Goal: Check status: Check status

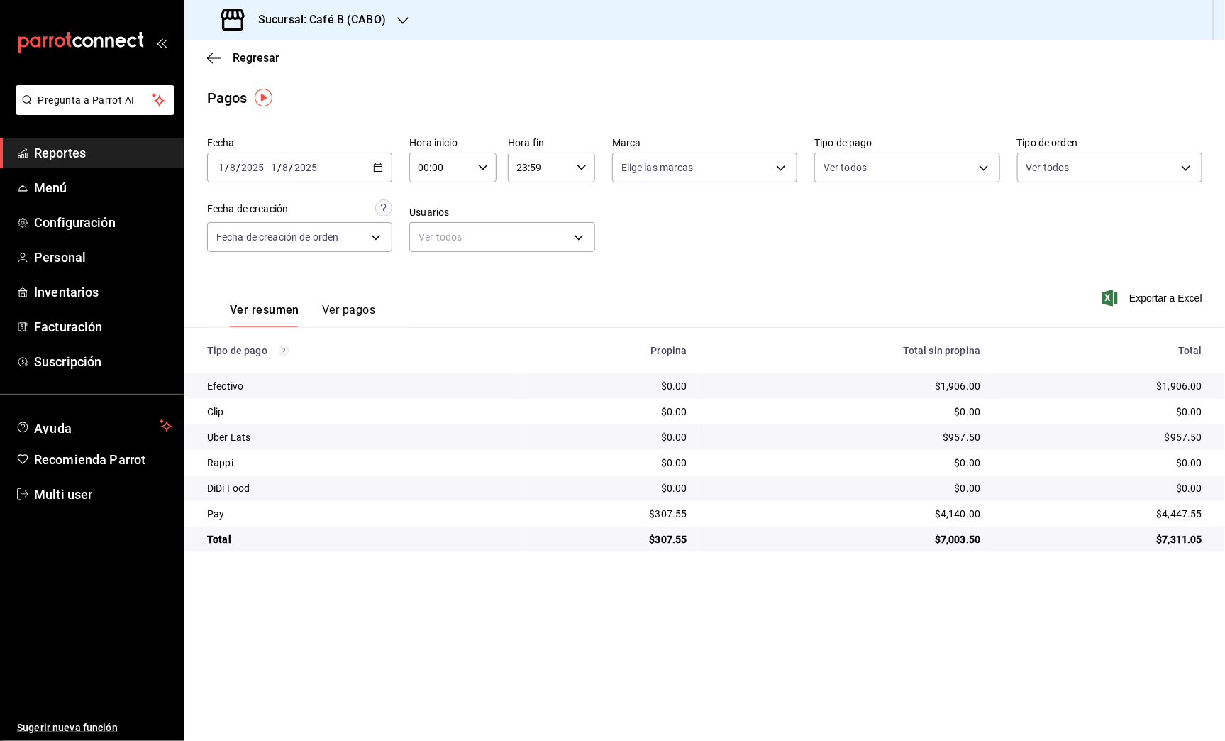
click at [297, 165] on input "2025" at bounding box center [306, 167] width 24 height 11
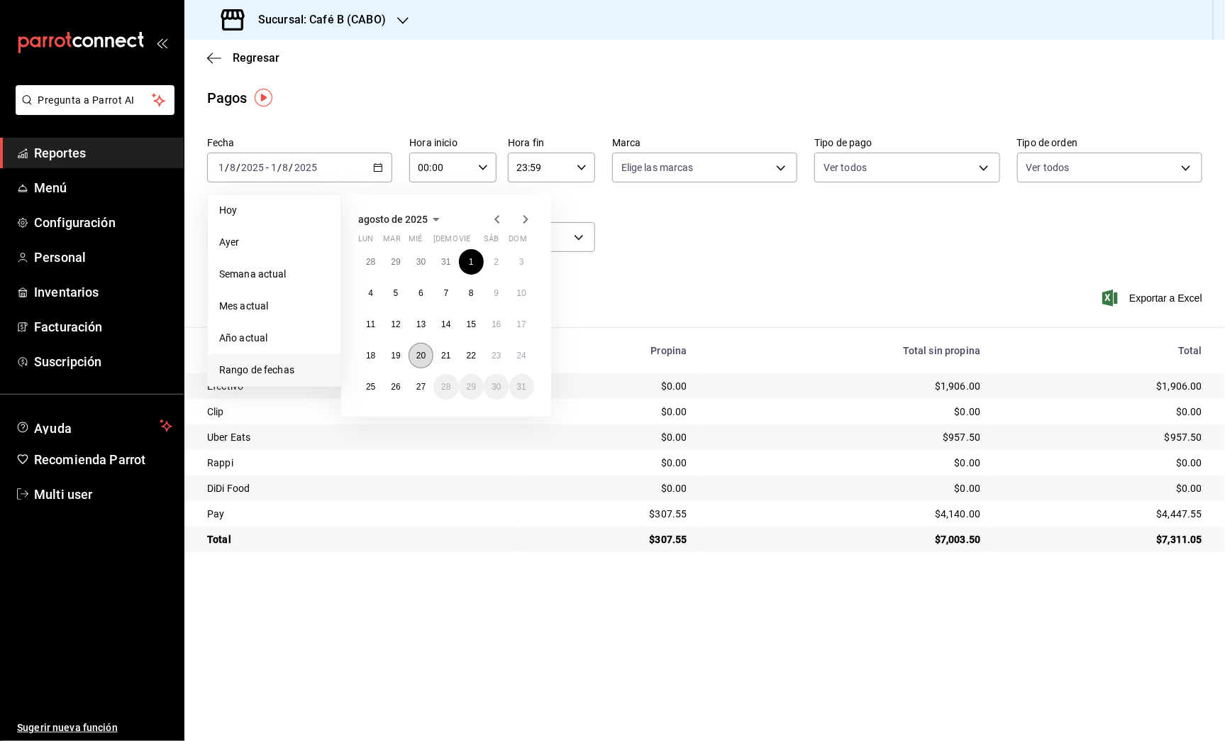
click at [426, 353] on button "20" at bounding box center [421, 356] width 25 height 26
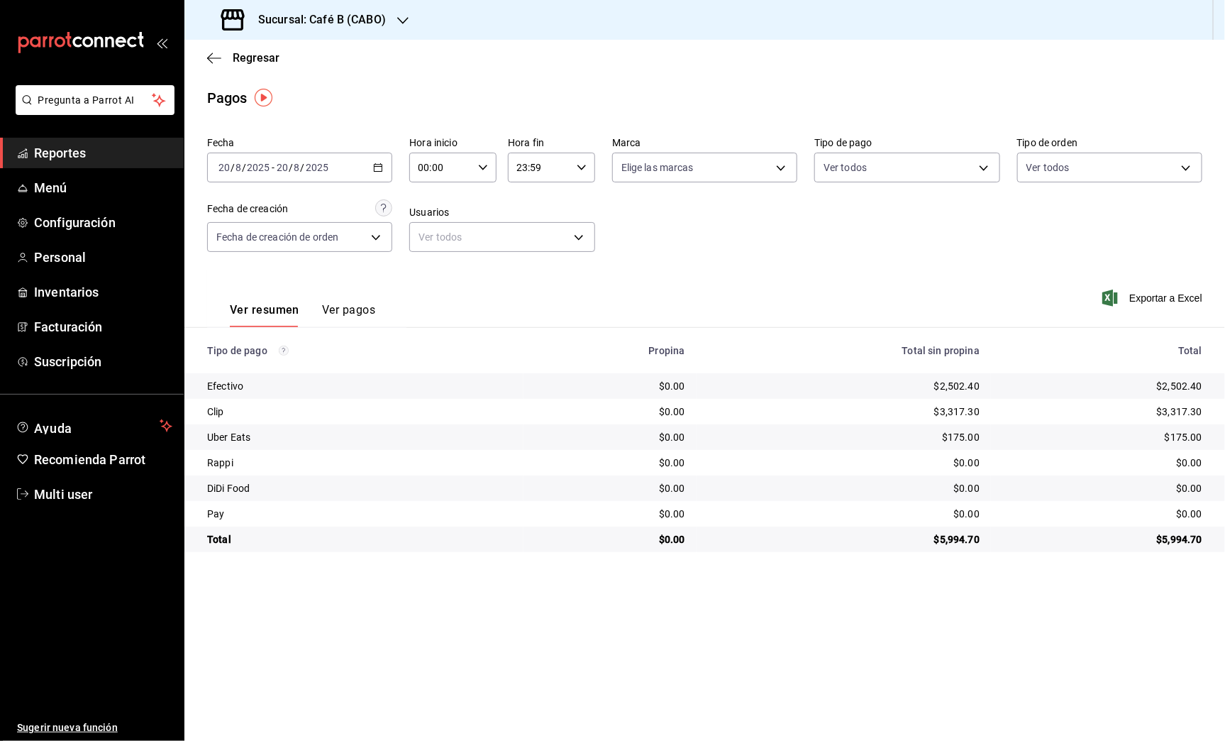
click at [353, 178] on div "[DATE] [DATE] - [DATE] [DATE]" at bounding box center [299, 168] width 185 height 30
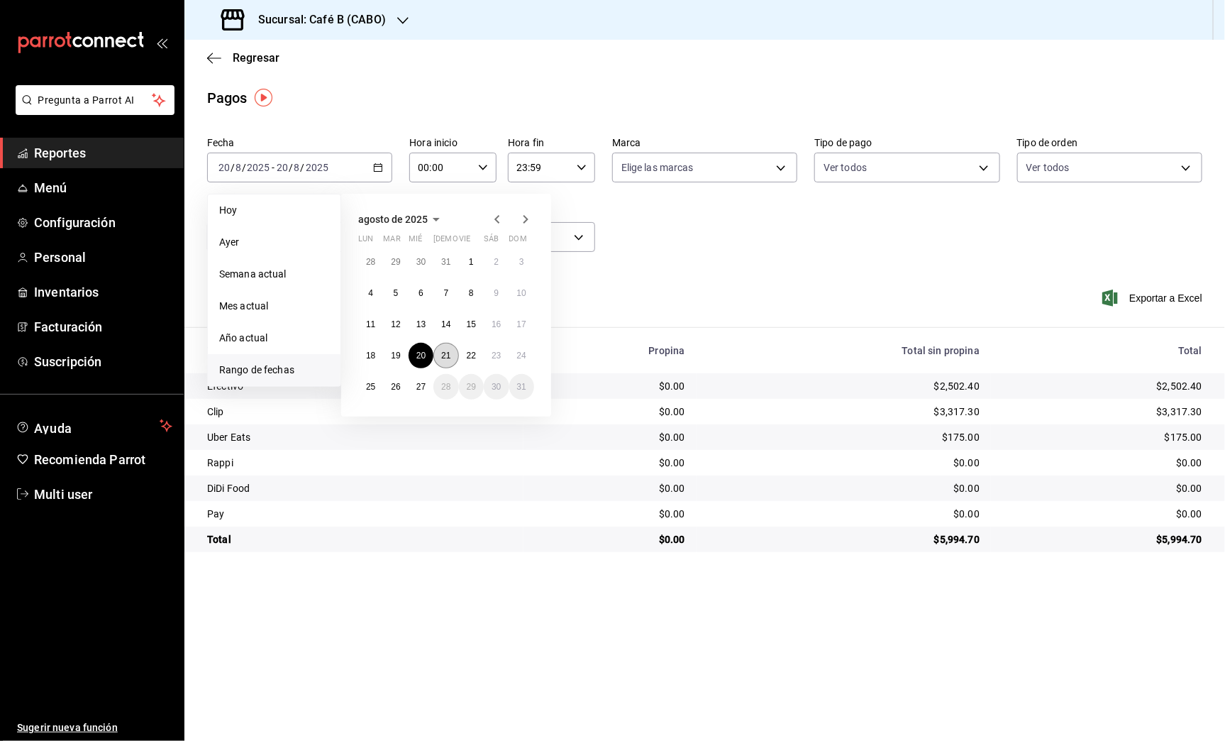
click at [451, 349] on button "21" at bounding box center [445, 356] width 25 height 26
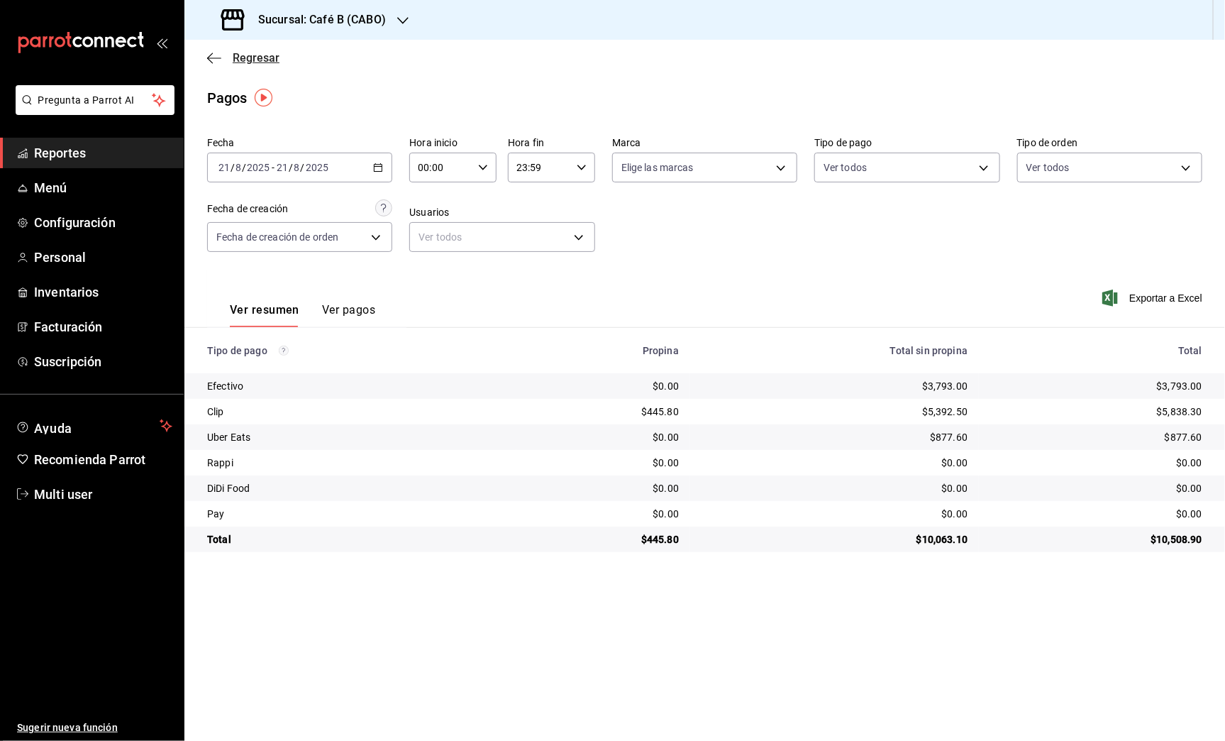
click at [242, 60] on span "Regresar" at bounding box center [256, 57] width 47 height 13
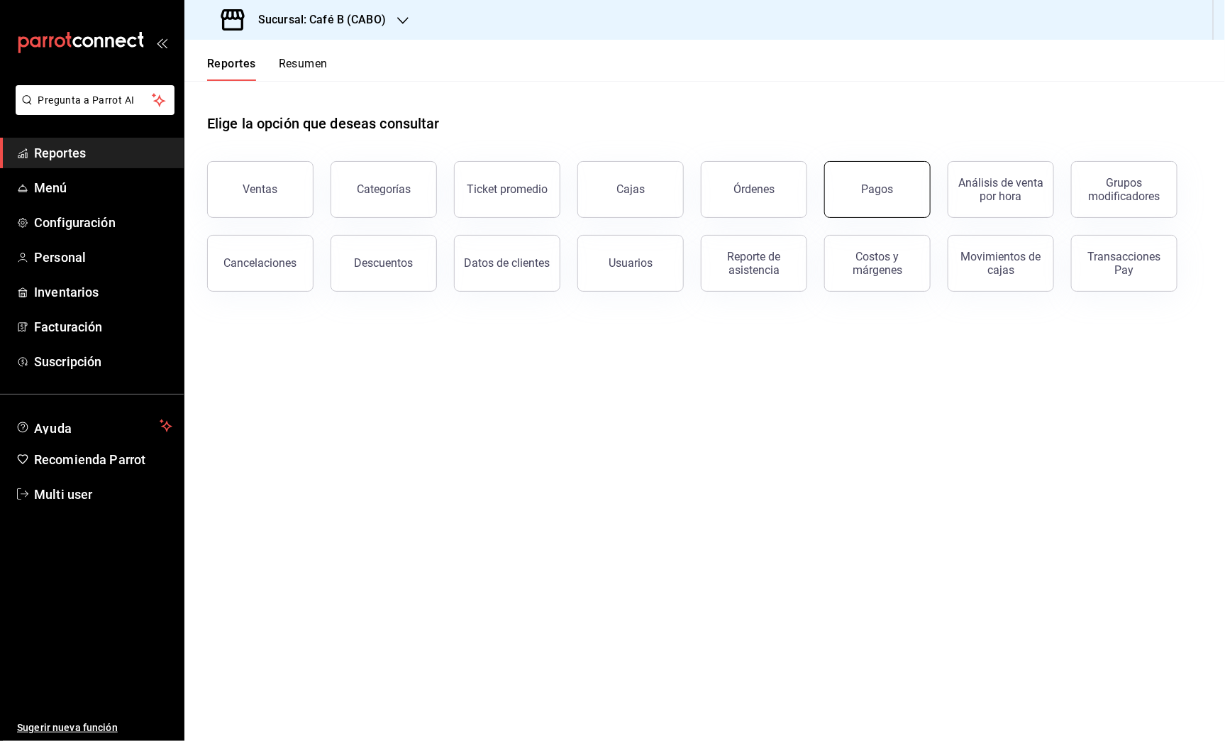
click at [896, 188] on button "Pagos" at bounding box center [877, 189] width 106 height 57
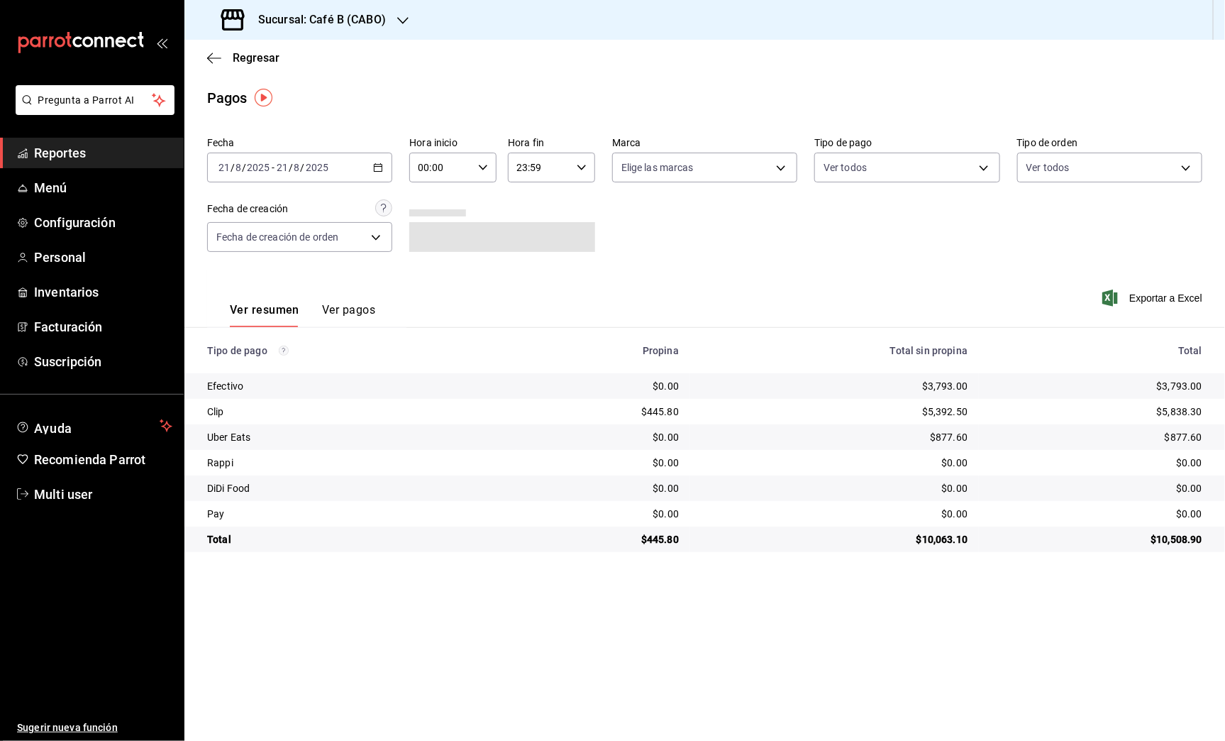
click at [371, 26] on h3 "Sucursal: Café B (CABO)" at bounding box center [316, 19] width 139 height 17
click at [333, 93] on div "Café B (CDMX)" at bounding box center [291, 93] width 190 height 15
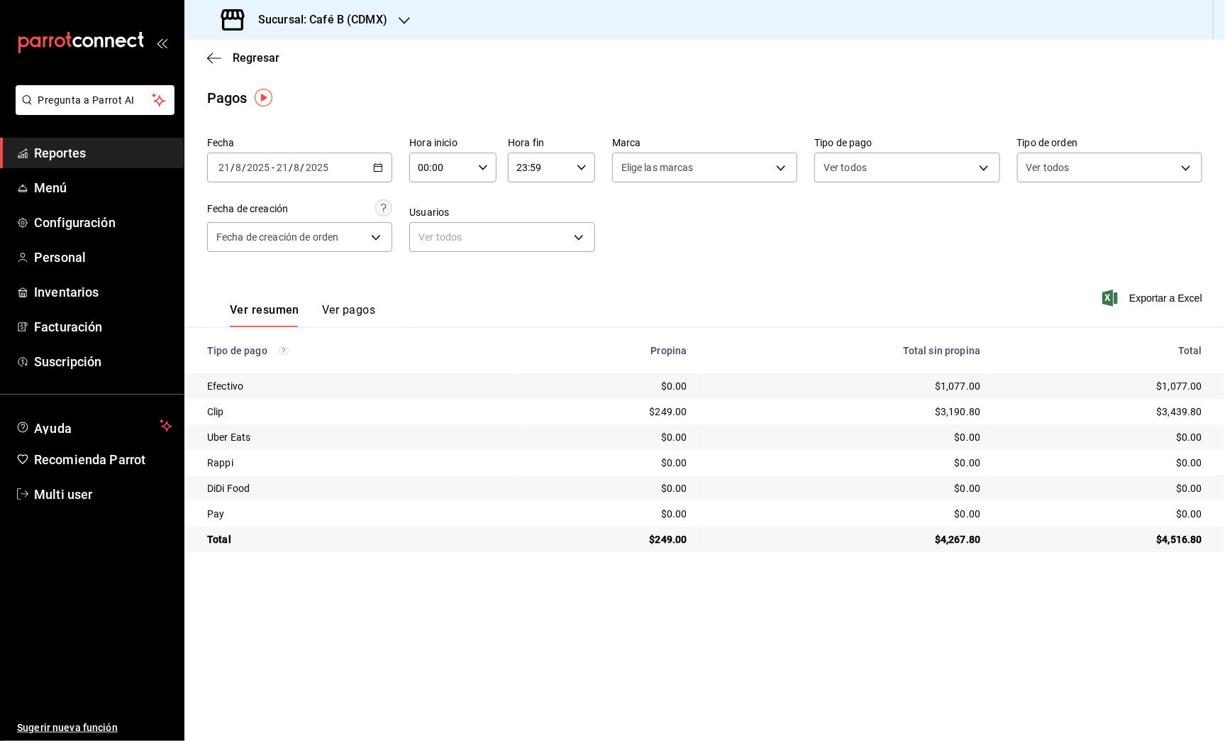
click at [292, 170] on span "/" at bounding box center [291, 167] width 4 height 11
click at [267, 368] on span "Rango de fechas" at bounding box center [274, 369] width 110 height 15
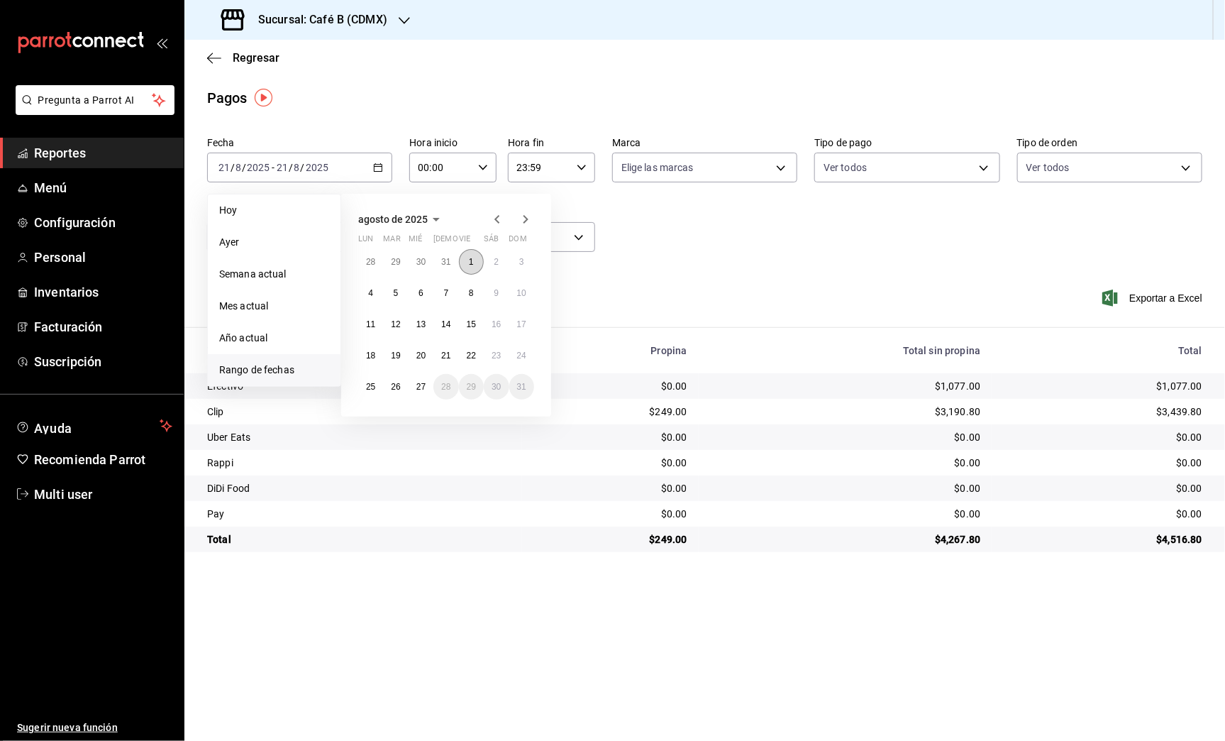
click at [475, 255] on button "1" at bounding box center [471, 262] width 25 height 26
click at [369, 384] on abbr "25" at bounding box center [370, 387] width 9 height 10
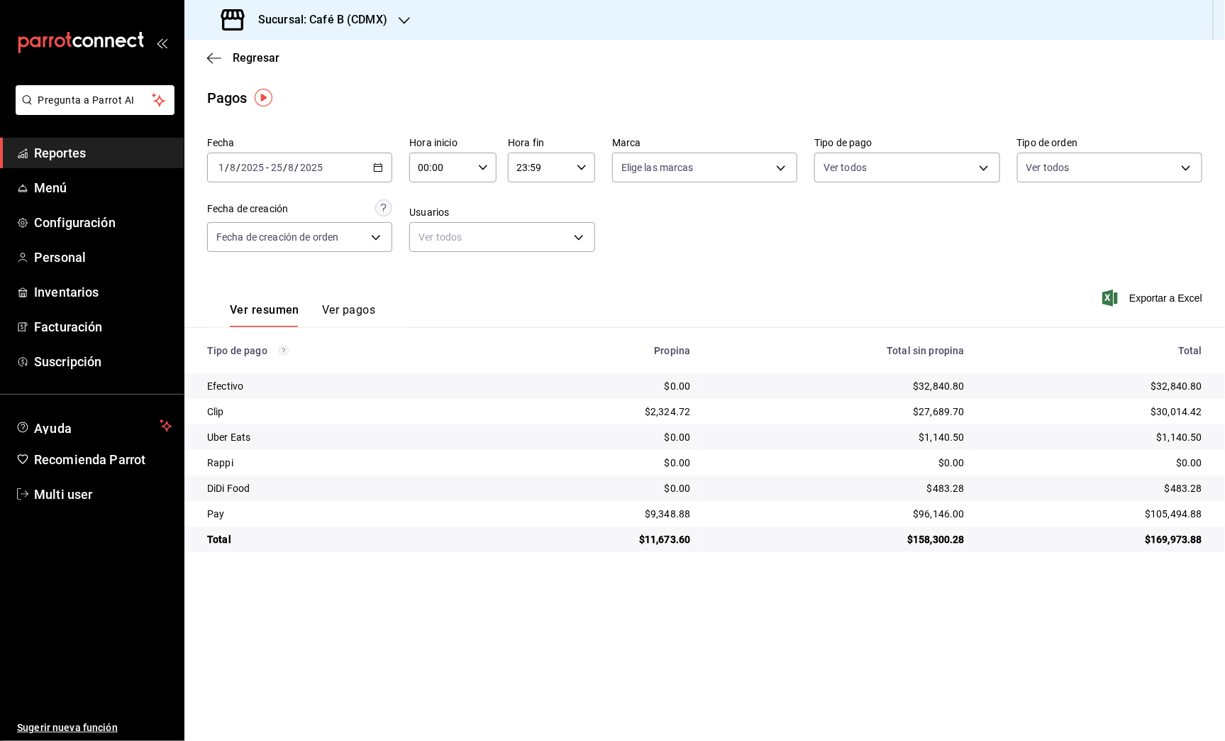
click at [305, 173] on div "[DATE] [DATE] - [DATE] [DATE]" at bounding box center [299, 168] width 185 height 30
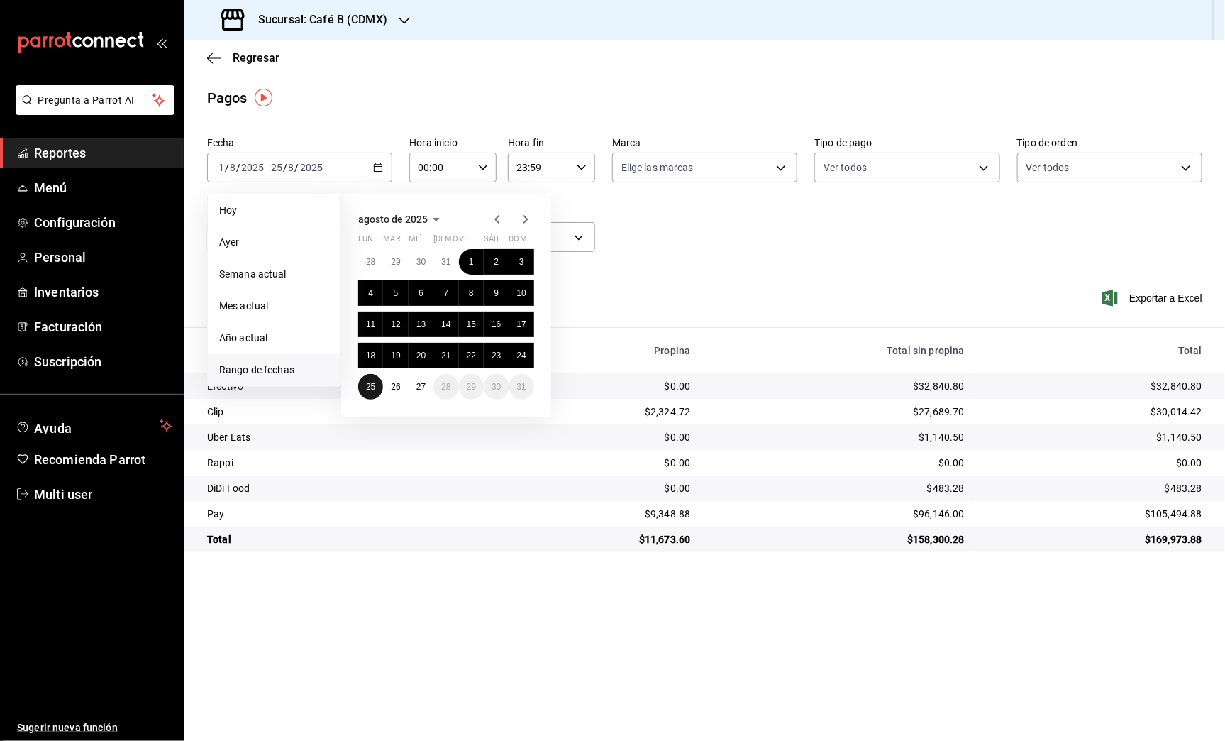
click at [375, 380] on button "25" at bounding box center [370, 387] width 25 height 26
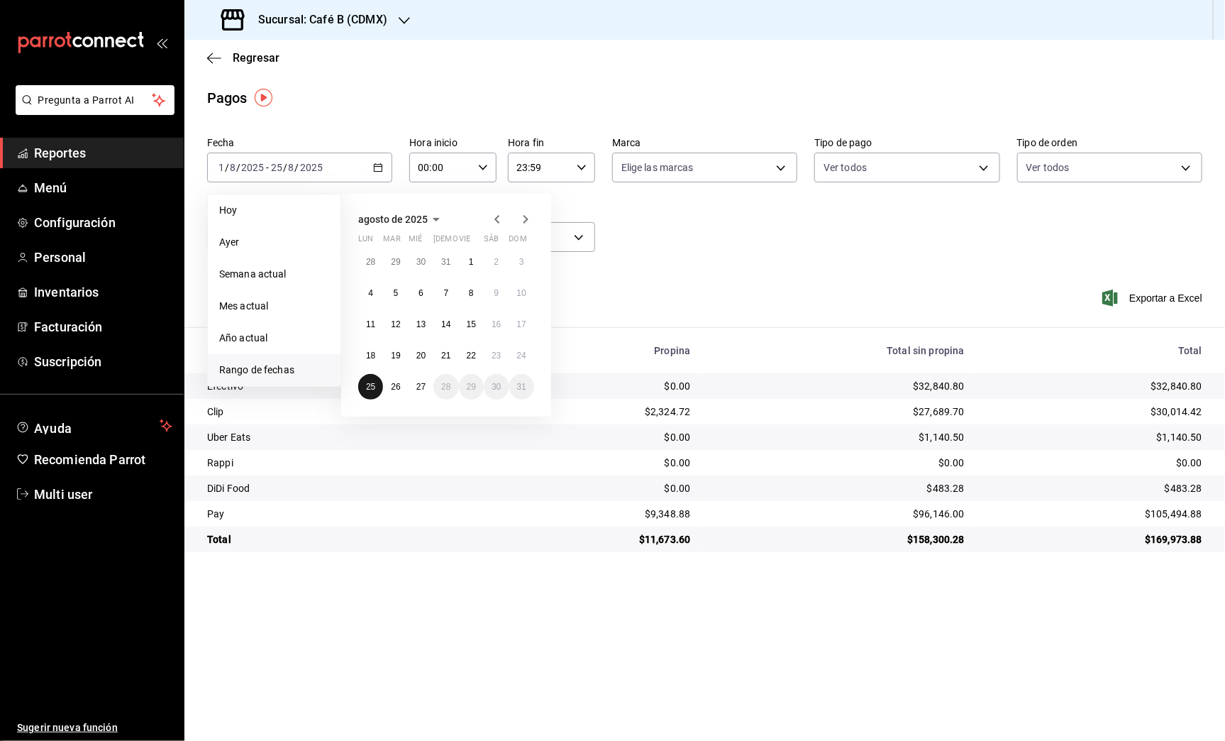
click at [375, 380] on button "25" at bounding box center [370, 387] width 25 height 26
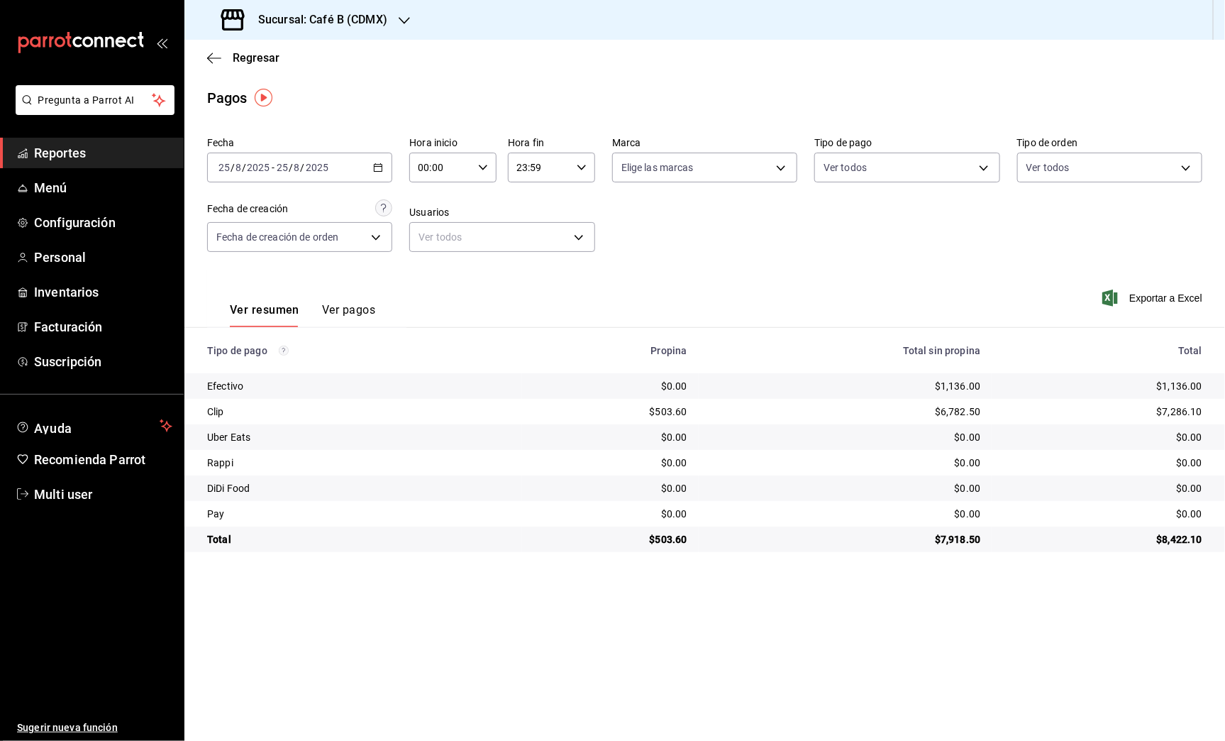
click at [322, 158] on div "[DATE] [DATE] - [DATE] [DATE]" at bounding box center [299, 168] width 185 height 30
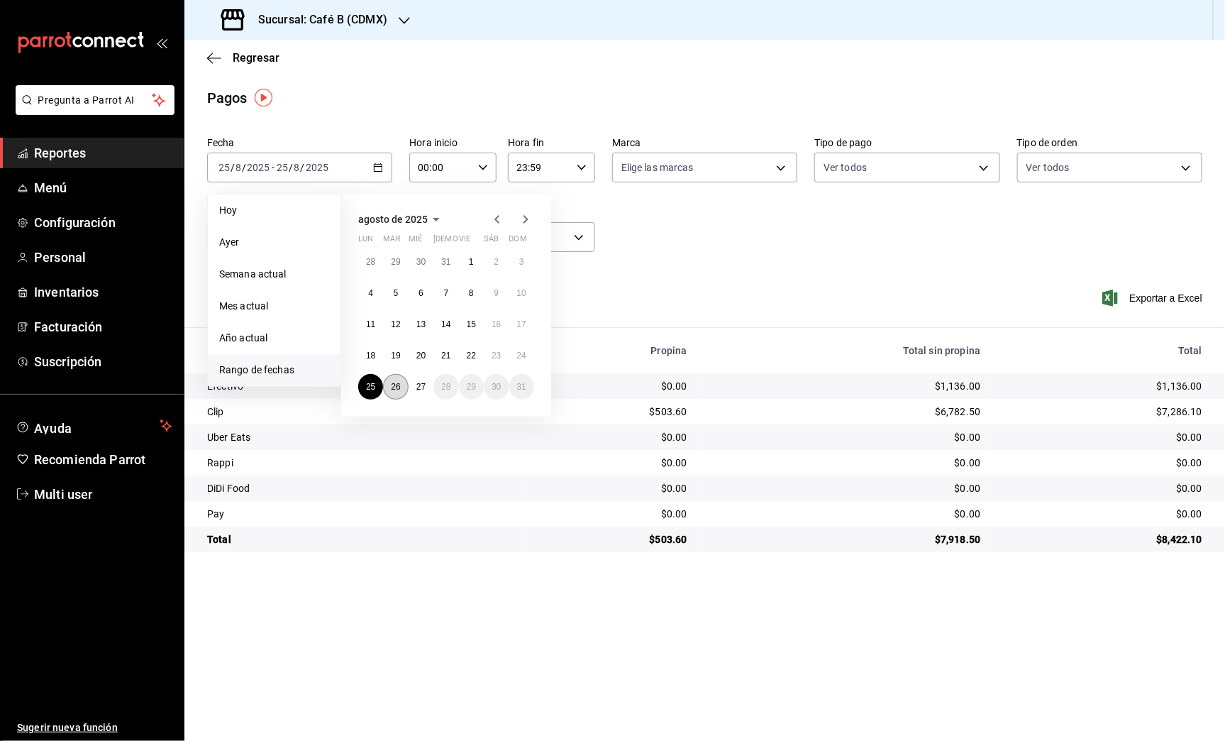
click at [391, 385] on abbr "26" at bounding box center [395, 387] width 9 height 10
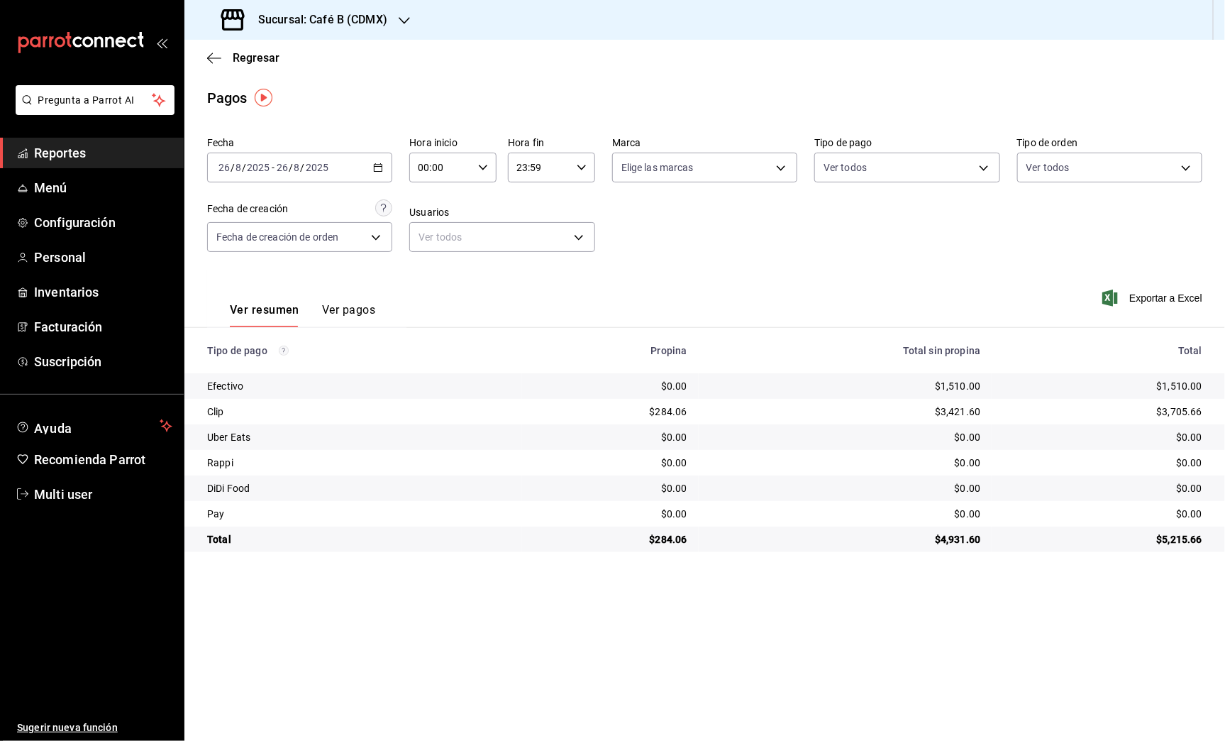
click at [353, 169] on div "[DATE] [DATE] - [DATE] [DATE]" at bounding box center [299, 168] width 185 height 30
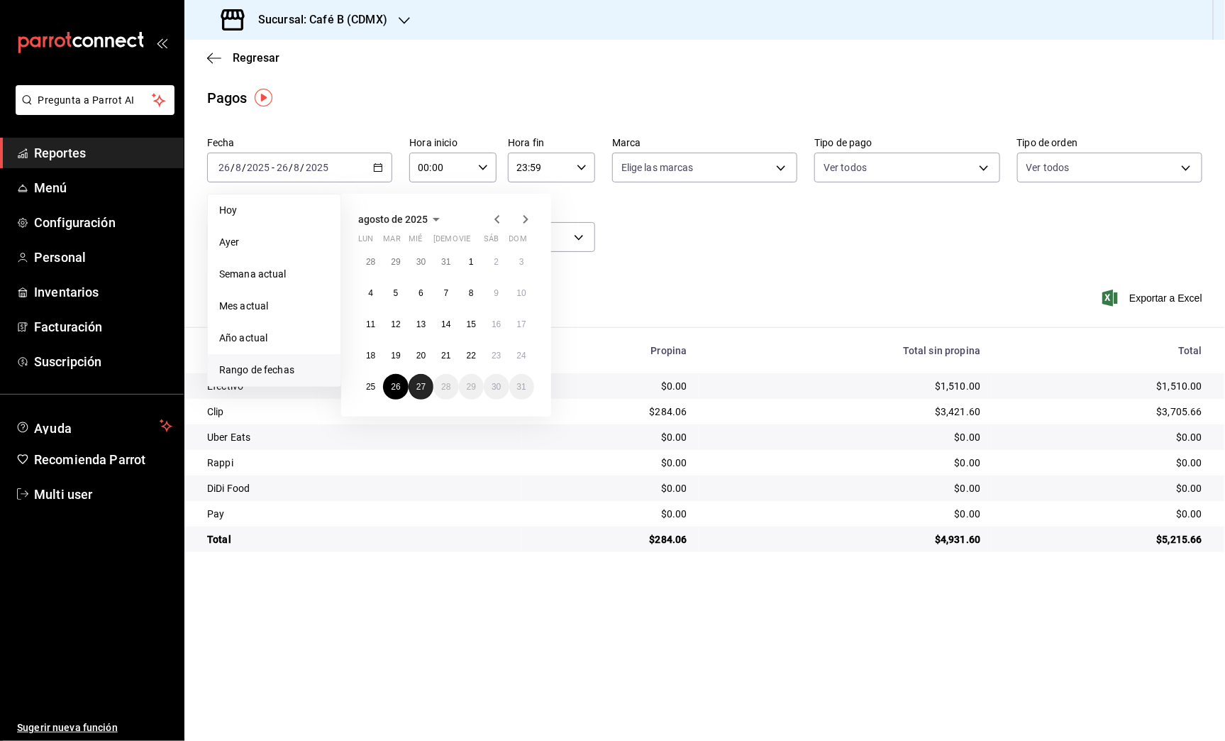
click at [421, 387] on abbr "27" at bounding box center [420, 387] width 9 height 10
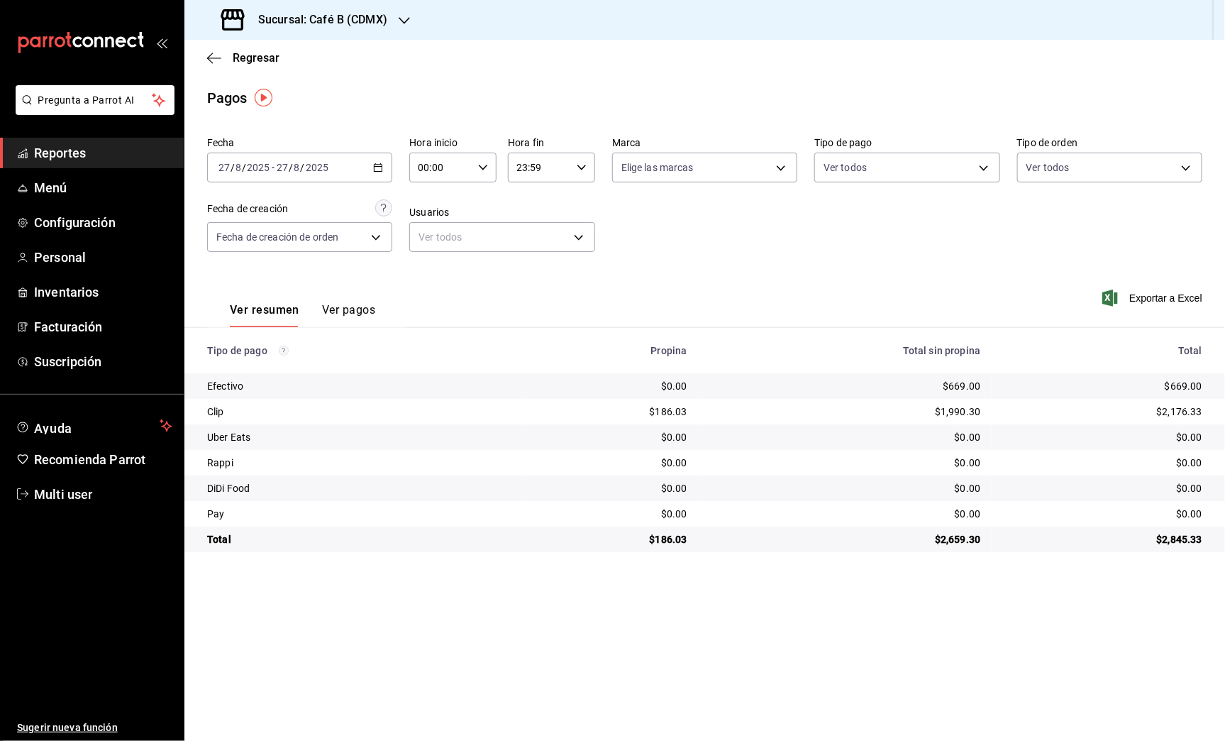
click at [369, 179] on div "[DATE] [DATE] - [DATE] [DATE]" at bounding box center [299, 168] width 185 height 30
